Goal: Find specific page/section: Find specific page/section

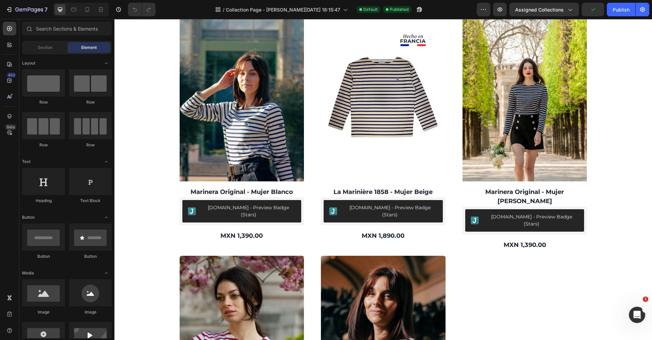
scroll to position [288, 0]
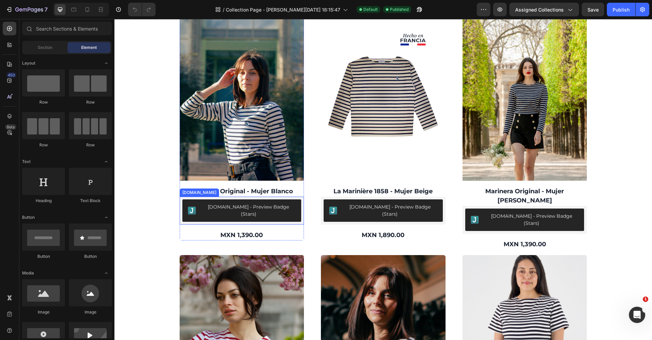
click at [281, 207] on div "[DOMAIN_NAME] - Preview Badge (Stars)" at bounding box center [248, 210] width 95 height 14
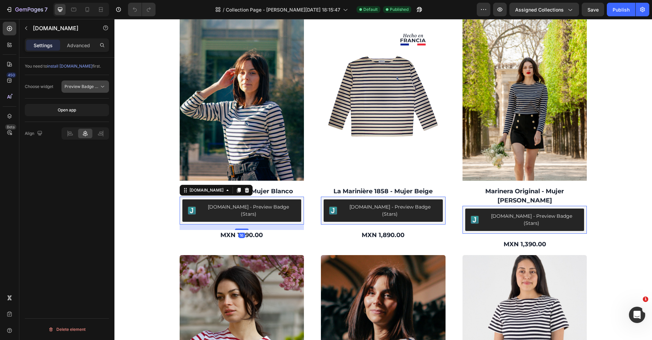
click at [106, 87] on button "Preview Badge (Stars)" at bounding box center [85, 86] width 48 height 12
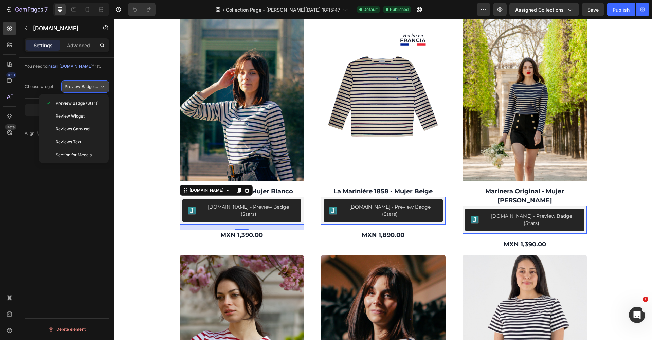
click at [106, 87] on button "Preview Badge (Stars)" at bounding box center [85, 86] width 48 height 12
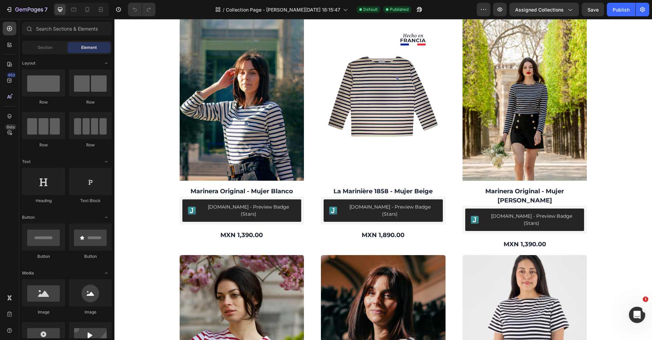
click at [126, 208] on div "Filtrer Best selling Featured Alphabetically, A-Z Alphabetically, Z-A Price, lo…" at bounding box center [382, 334] width 537 height 1181
click at [218, 186] on h2 "Marinera Original - Mujer Blanco" at bounding box center [242, 191] width 125 height 11
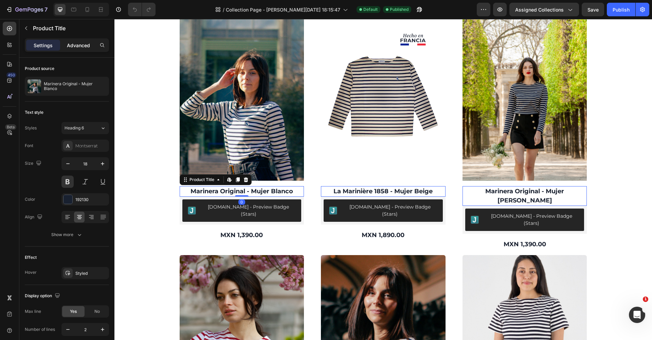
click at [85, 49] on div "Advanced" at bounding box center [78, 45] width 34 height 11
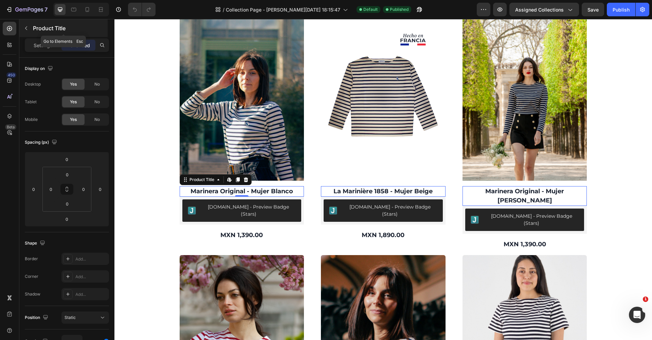
click at [23, 29] on button "button" at bounding box center [26, 28] width 11 height 11
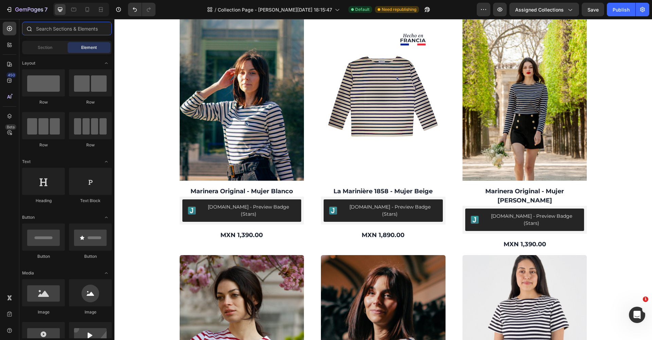
click at [59, 31] on input "text" at bounding box center [67, 29] width 90 height 14
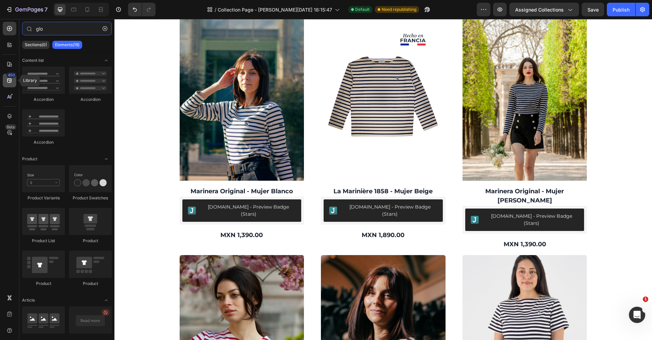
type input "glo"
click at [7, 76] on div "450" at bounding box center [10, 81] width 14 height 14
click at [10, 43] on icon at bounding box center [11, 44] width 2 height 2
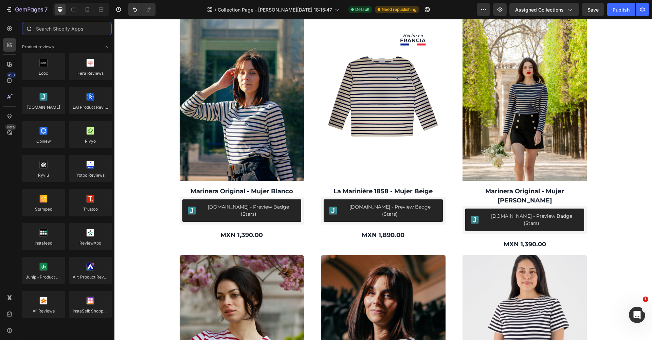
click at [55, 27] on input "text" at bounding box center [67, 29] width 90 height 14
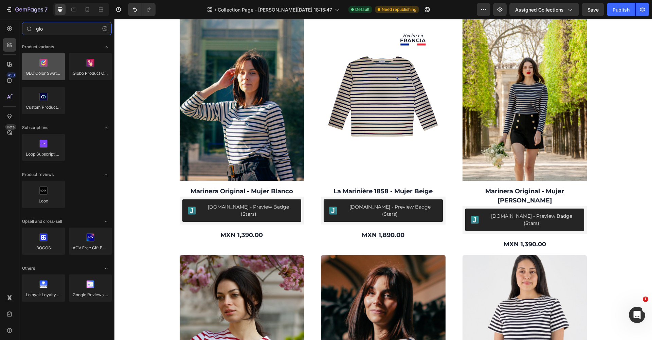
type input "glo"
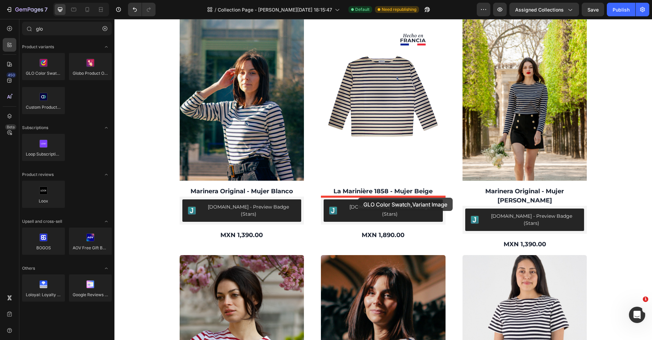
drag, startPoint x: 155, startPoint y: 90, endPoint x: 358, endPoint y: 198, distance: 229.1
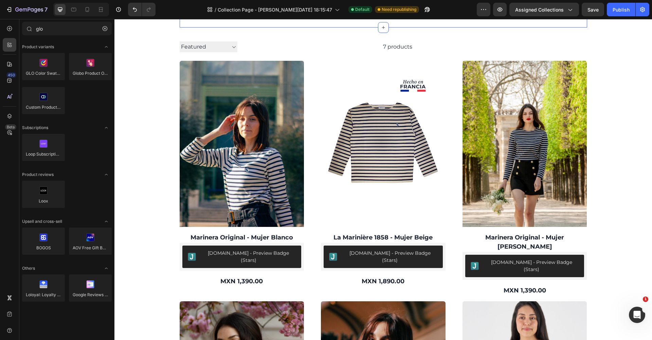
scroll to position [243, 0]
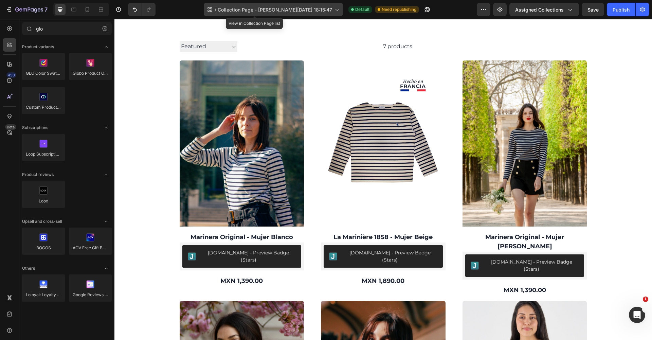
click at [295, 12] on span "Collection Page - [PERSON_NAME][DATE] 18:15:47" at bounding box center [275, 9] width 114 height 7
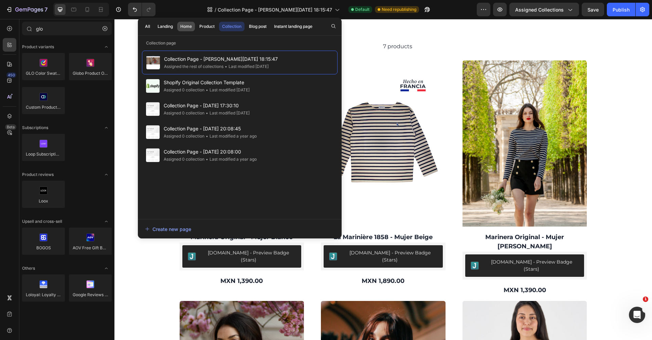
click at [186, 26] on div "Home" at bounding box center [186, 26] width 12 height 6
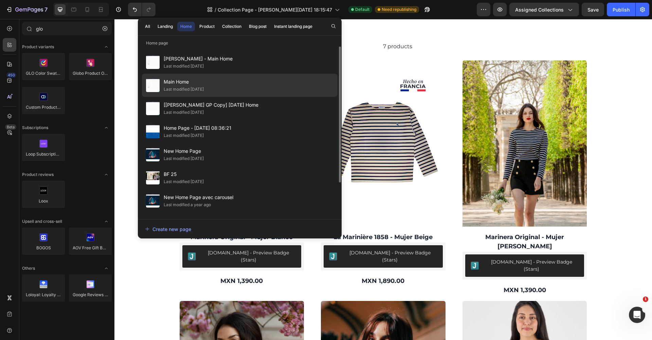
click at [187, 85] on span "Main Home" at bounding box center [184, 82] width 40 height 8
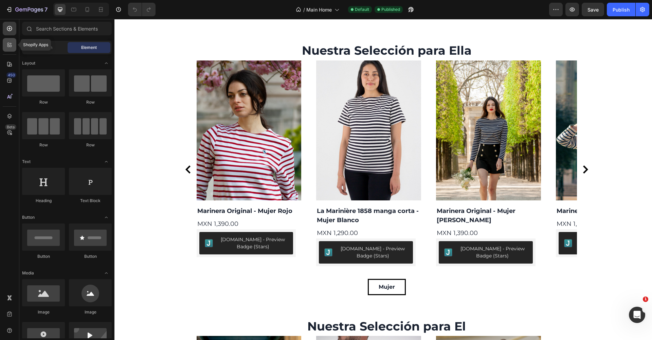
click at [10, 47] on icon at bounding box center [9, 44] width 7 height 7
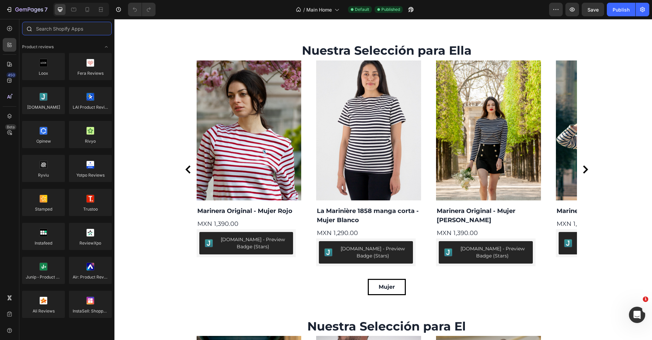
click at [69, 32] on input "text" at bounding box center [67, 29] width 90 height 14
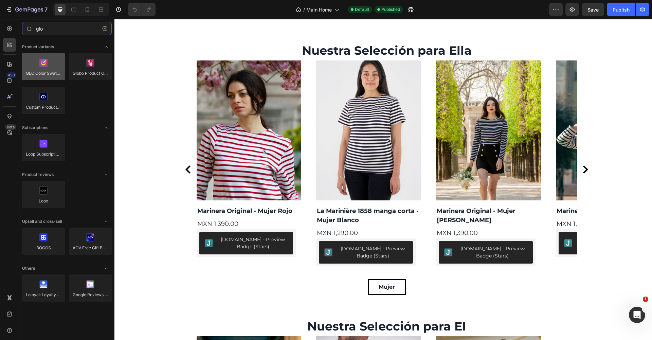
type input "glo"
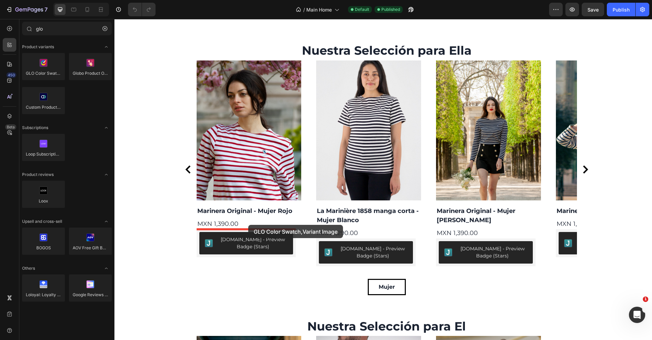
drag, startPoint x: 163, startPoint y: 79, endPoint x: 248, endPoint y: 225, distance: 168.4
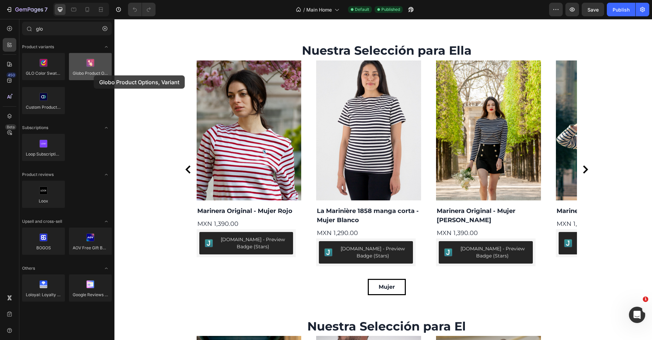
drag, startPoint x: 92, startPoint y: 70, endPoint x: 91, endPoint y: 74, distance: 4.1
click at [91, 74] on div at bounding box center [90, 66] width 43 height 27
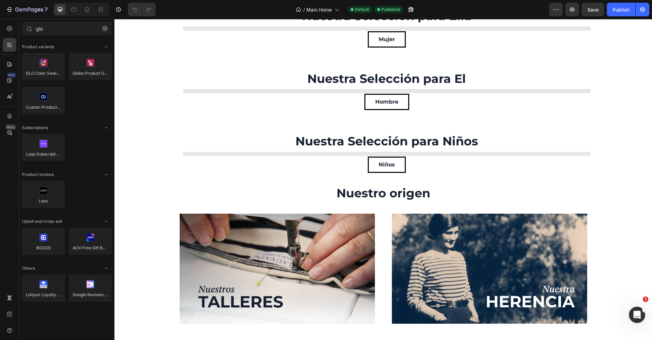
scroll to position [798, 0]
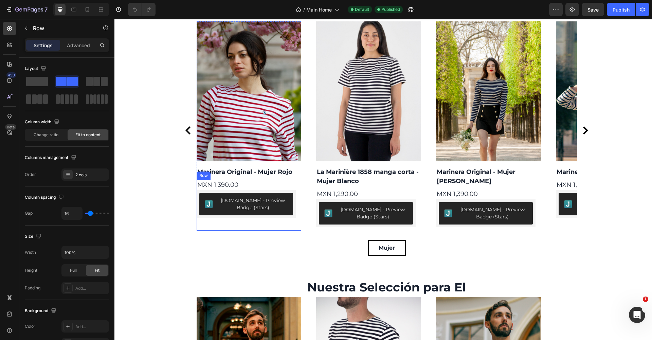
click at [299, 203] on div "MXN 1,390.00 Product Price Product Price Judge.me - Preview Badge (Stars) Judge…" at bounding box center [249, 205] width 105 height 51
click at [217, 193] on button "[DOMAIN_NAME] - Preview Badge (Stars)" at bounding box center [246, 204] width 94 height 22
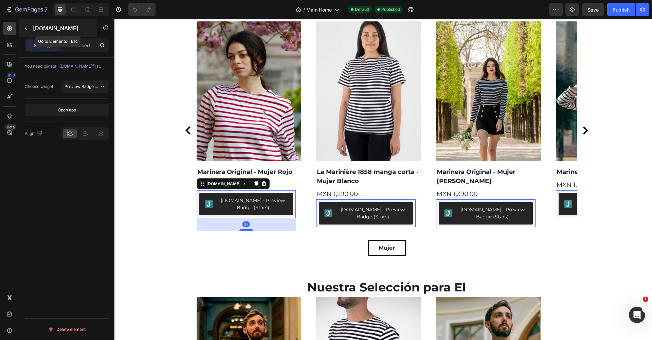
click at [26, 29] on icon "button" at bounding box center [26, 28] width 2 height 4
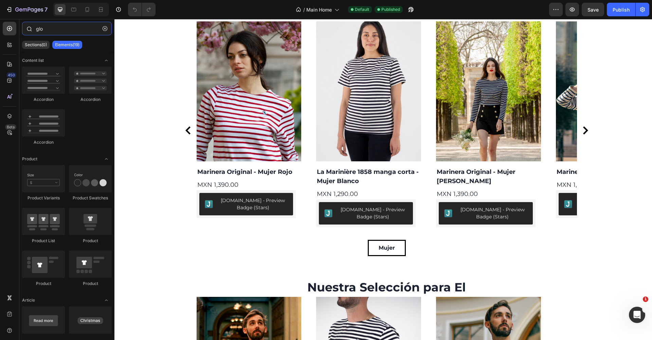
click at [51, 33] on input "glo" at bounding box center [67, 29] width 90 height 14
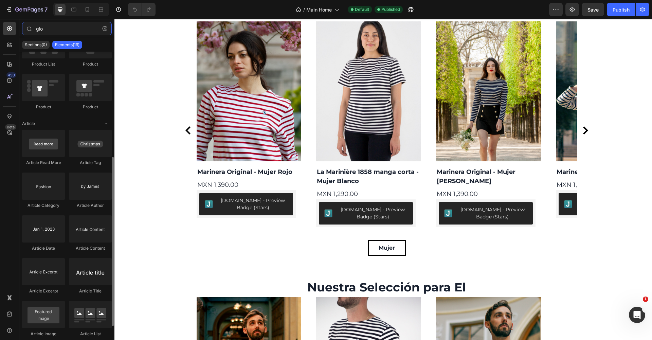
scroll to position [192, 0]
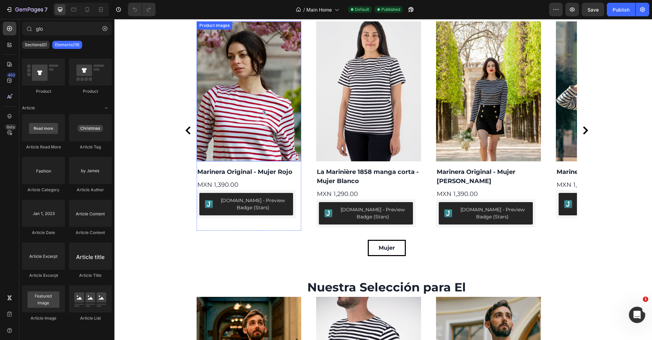
click at [275, 134] on img at bounding box center [249, 91] width 105 height 140
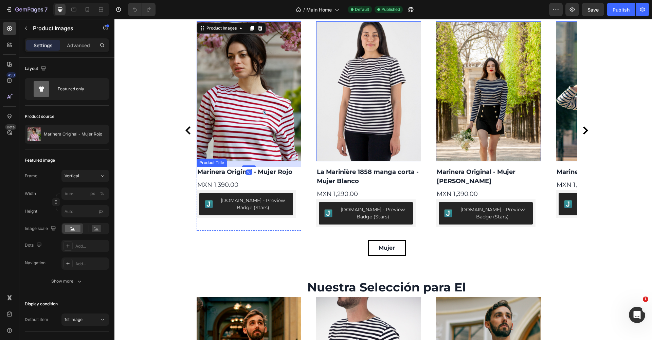
click at [227, 173] on h2 "Marinera Original - Mujer Rojo" at bounding box center [249, 172] width 105 height 11
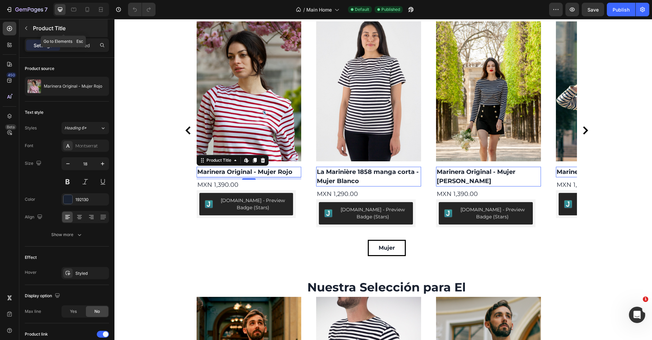
click at [28, 27] on icon "button" at bounding box center [25, 27] width 5 height 5
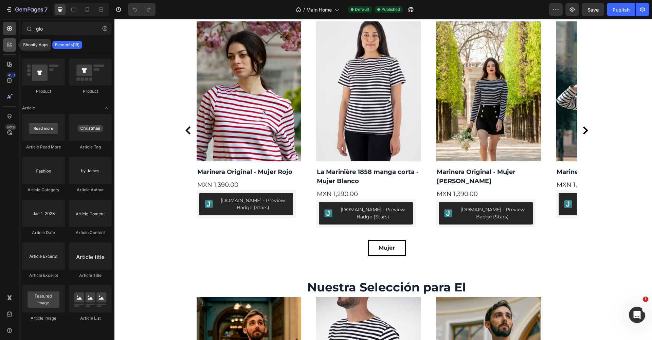
click at [11, 46] on icon at bounding box center [11, 46] width 2 height 2
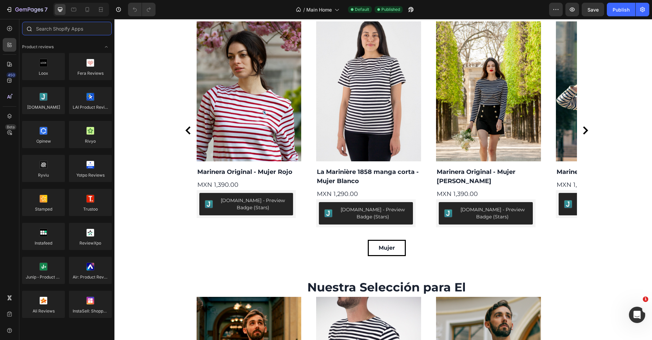
click at [63, 30] on input "text" at bounding box center [67, 29] width 90 height 14
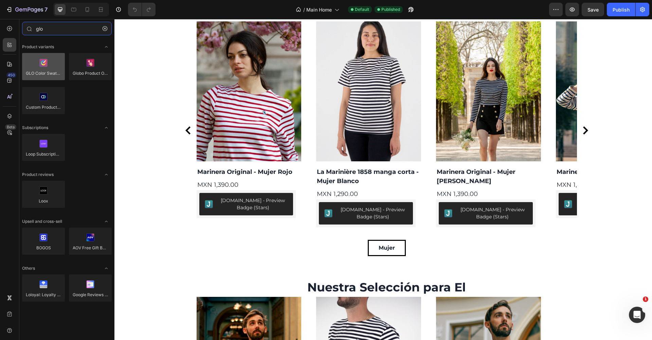
type input "glo"
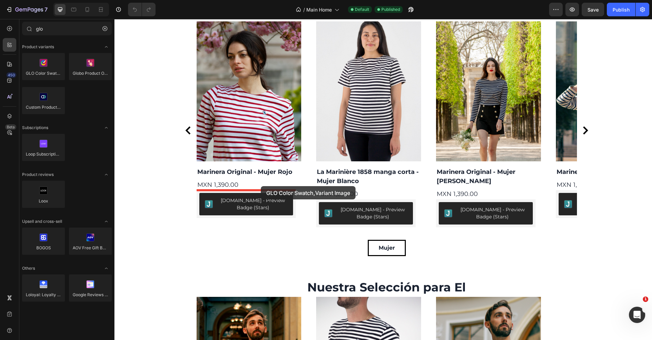
drag, startPoint x: 155, startPoint y: 78, endPoint x: 261, endPoint y: 186, distance: 151.2
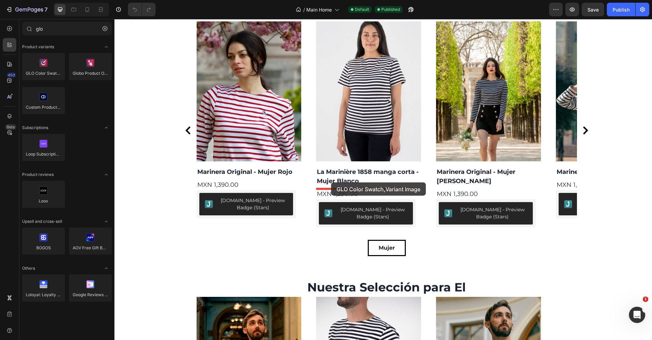
drag, startPoint x: 160, startPoint y: 83, endPoint x: 331, endPoint y: 182, distance: 197.9
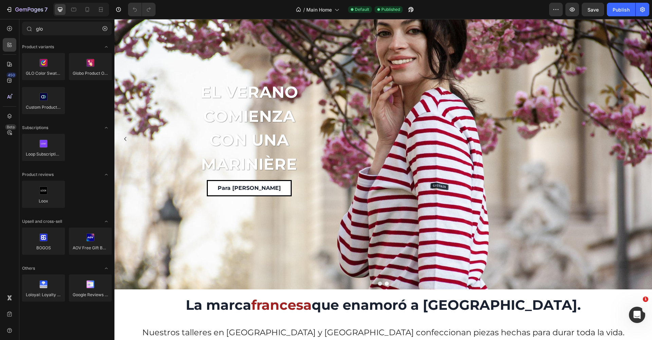
scroll to position [20, 0]
